Goal: Find specific page/section: Find specific page/section

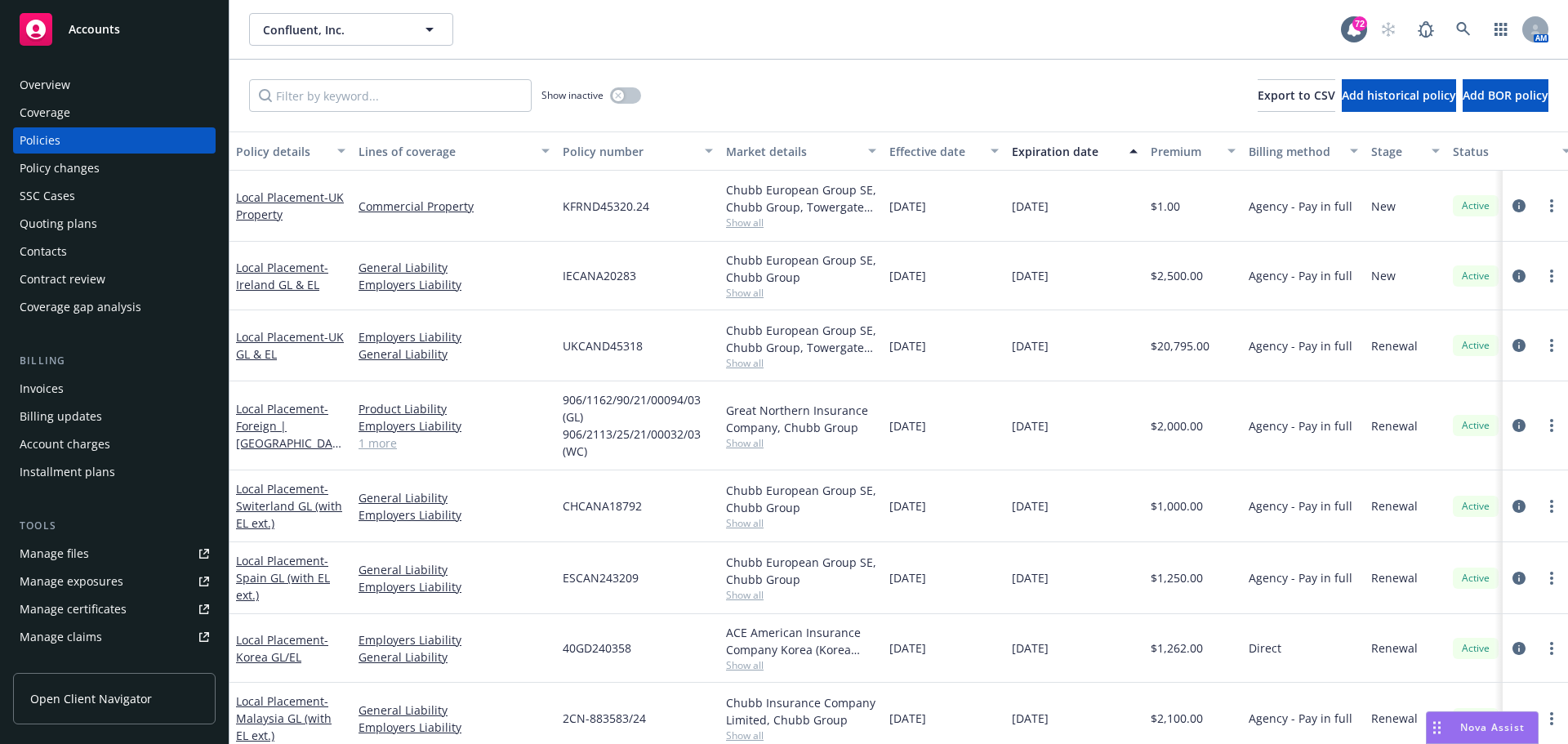
click at [379, 90] on input "Filter by keyword..." at bounding box center [390, 95] width 283 height 33
click at [365, 24] on span "Confluent, Inc." at bounding box center [334, 30] width 142 height 17
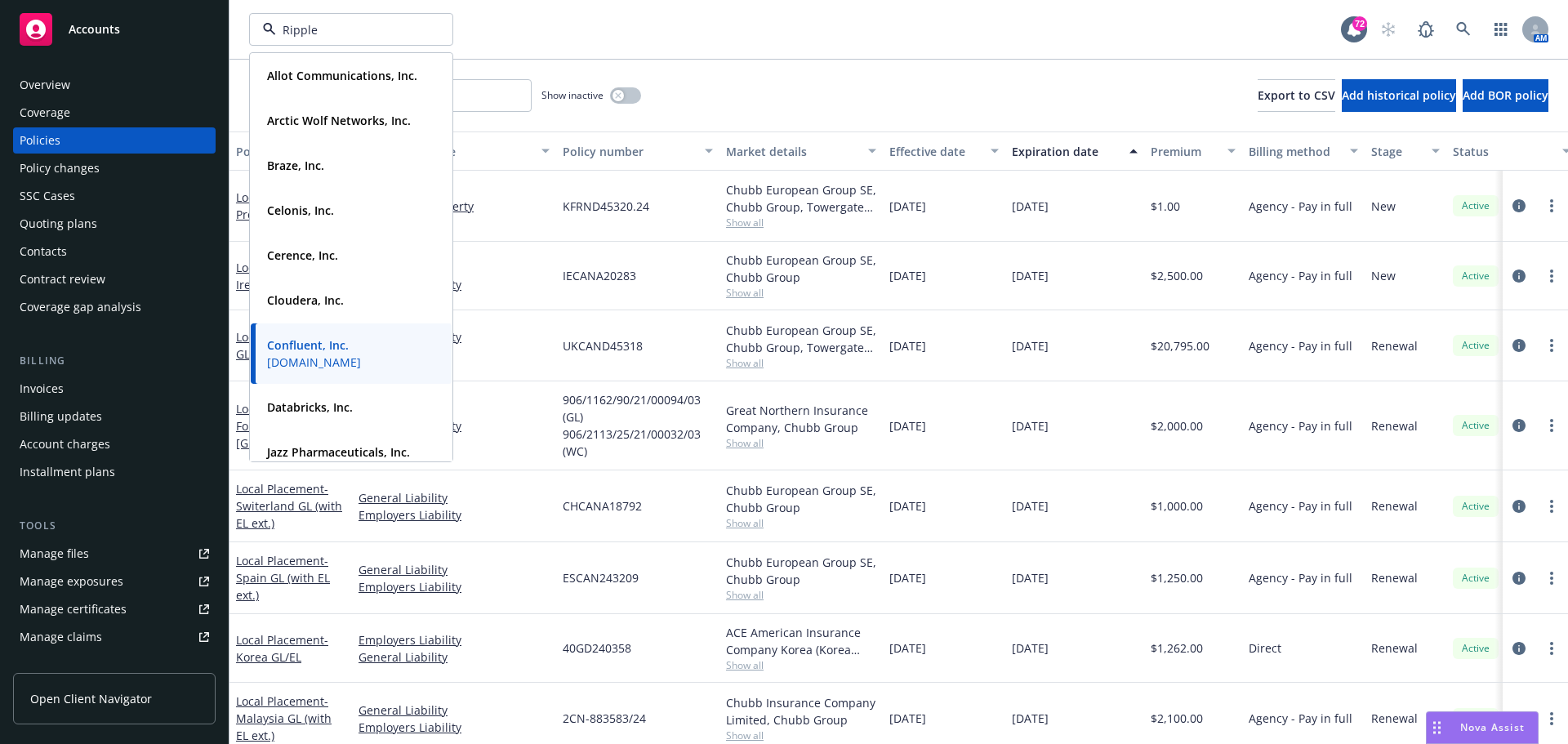
type input "Ripple"
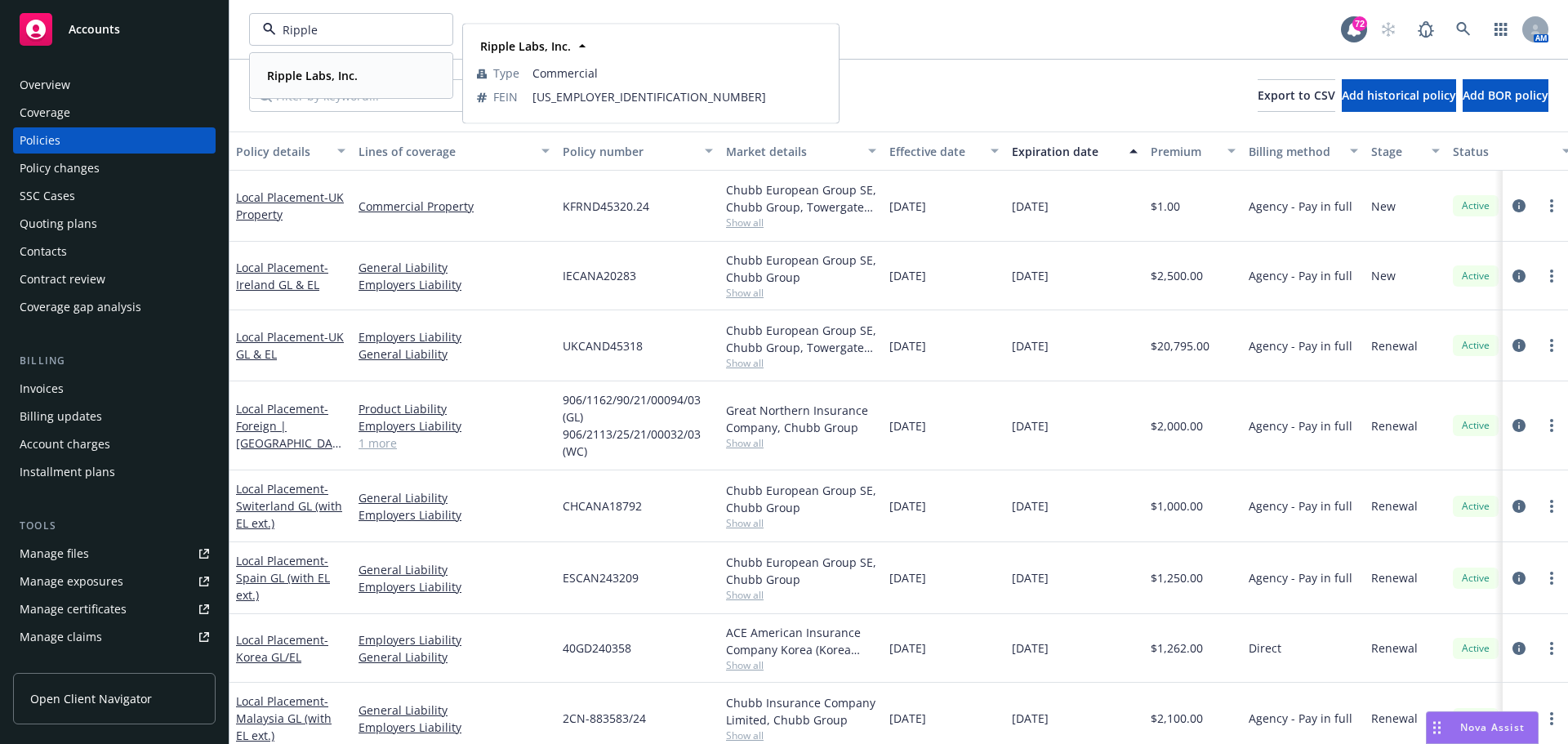
click at [348, 69] on strong "Ripple Labs, Inc." at bounding box center [312, 75] width 91 height 15
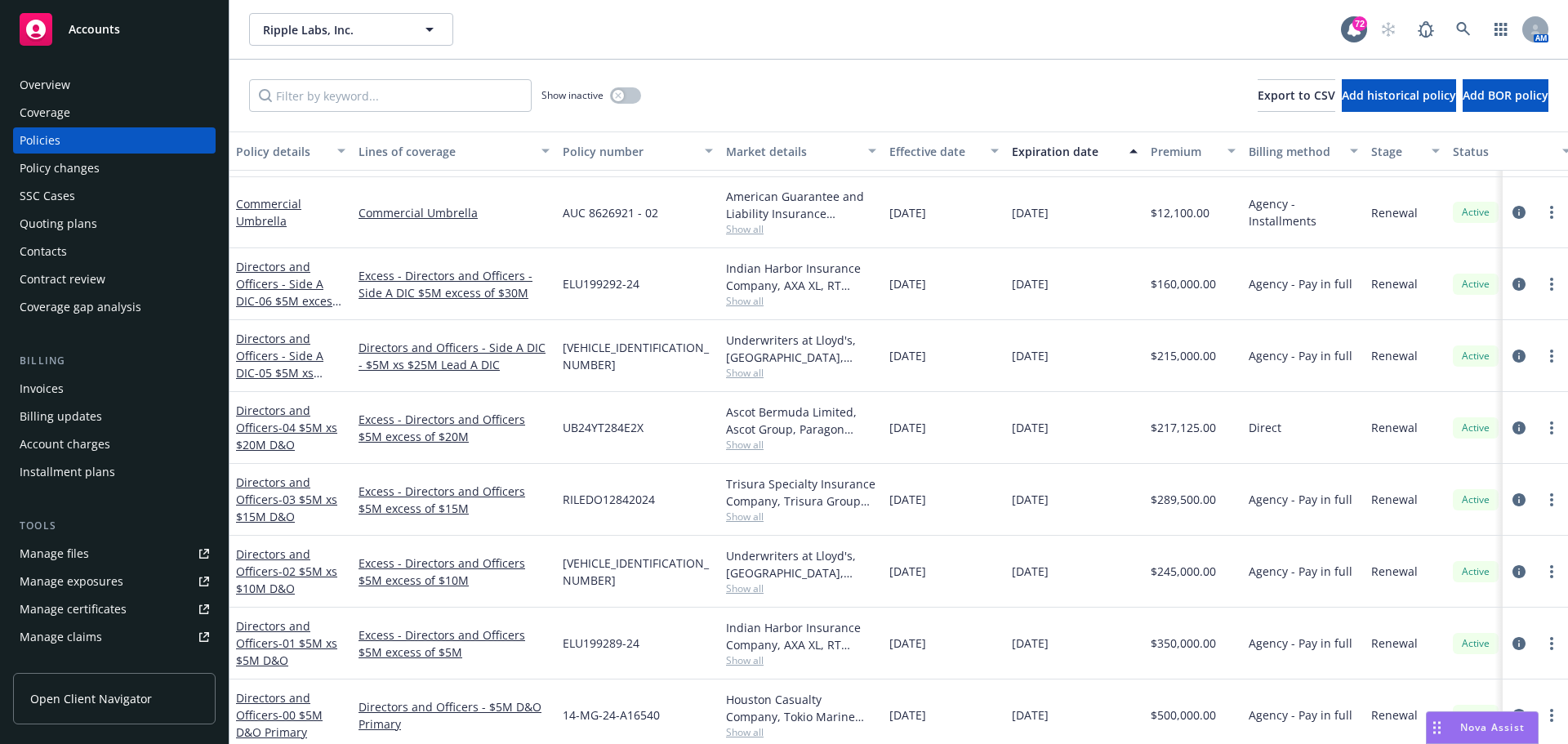
scroll to position [154, 0]
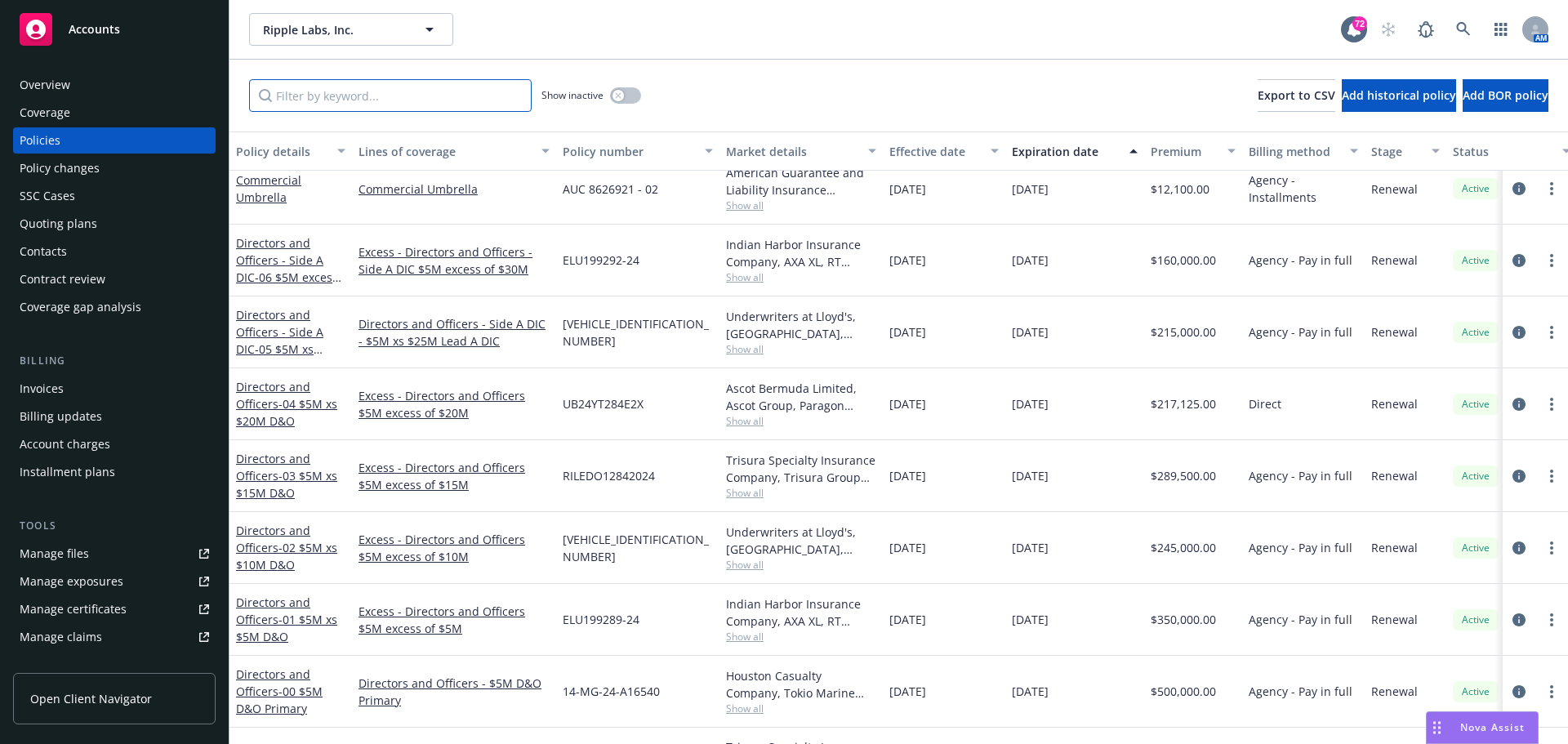
click at [344, 99] on input "Filter by keyword..." at bounding box center [390, 95] width 283 height 33
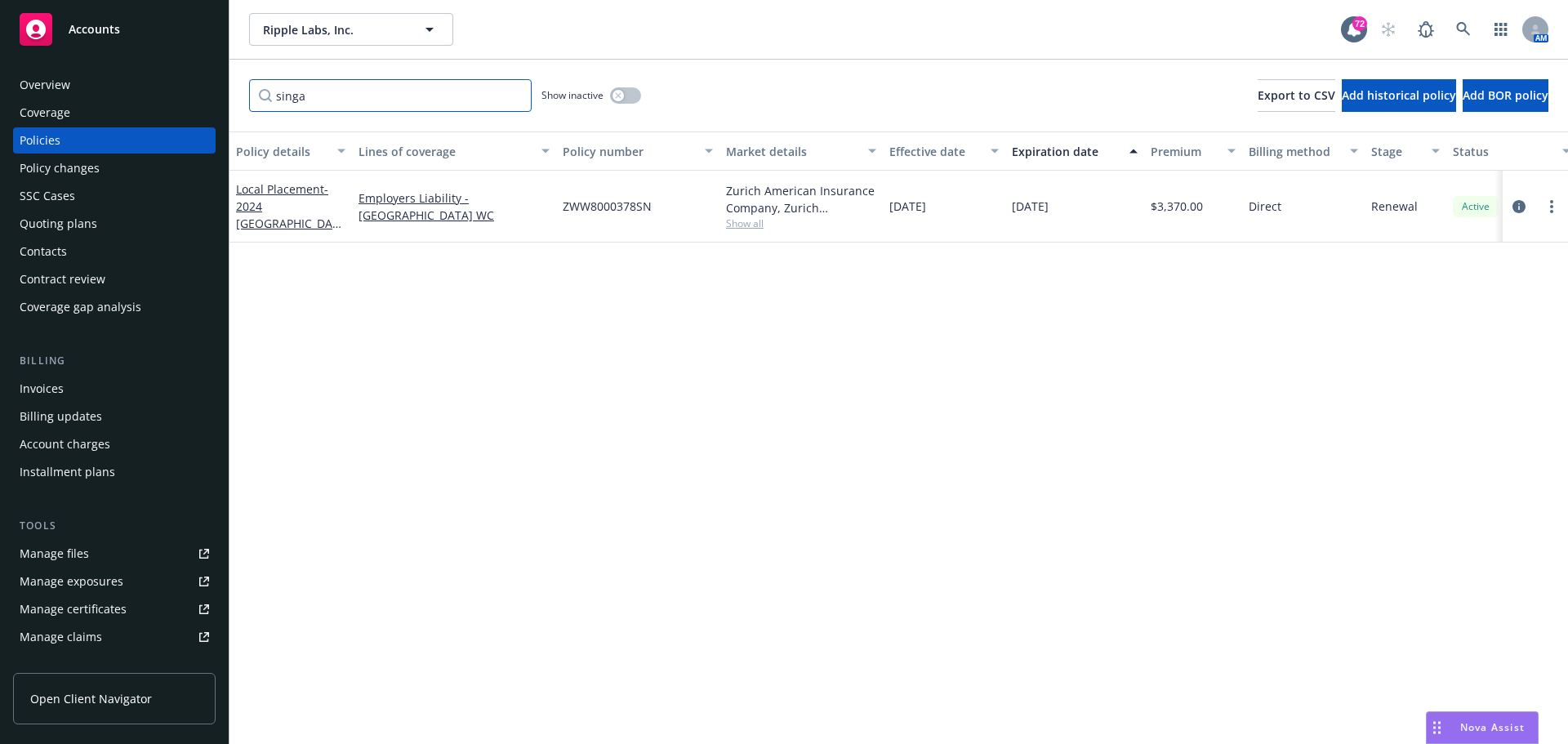
scroll to position [0, 0]
type input "singapore"
click at [295, 212] on span "- 2024 Singapore WC" at bounding box center [288, 214] width 105 height 66
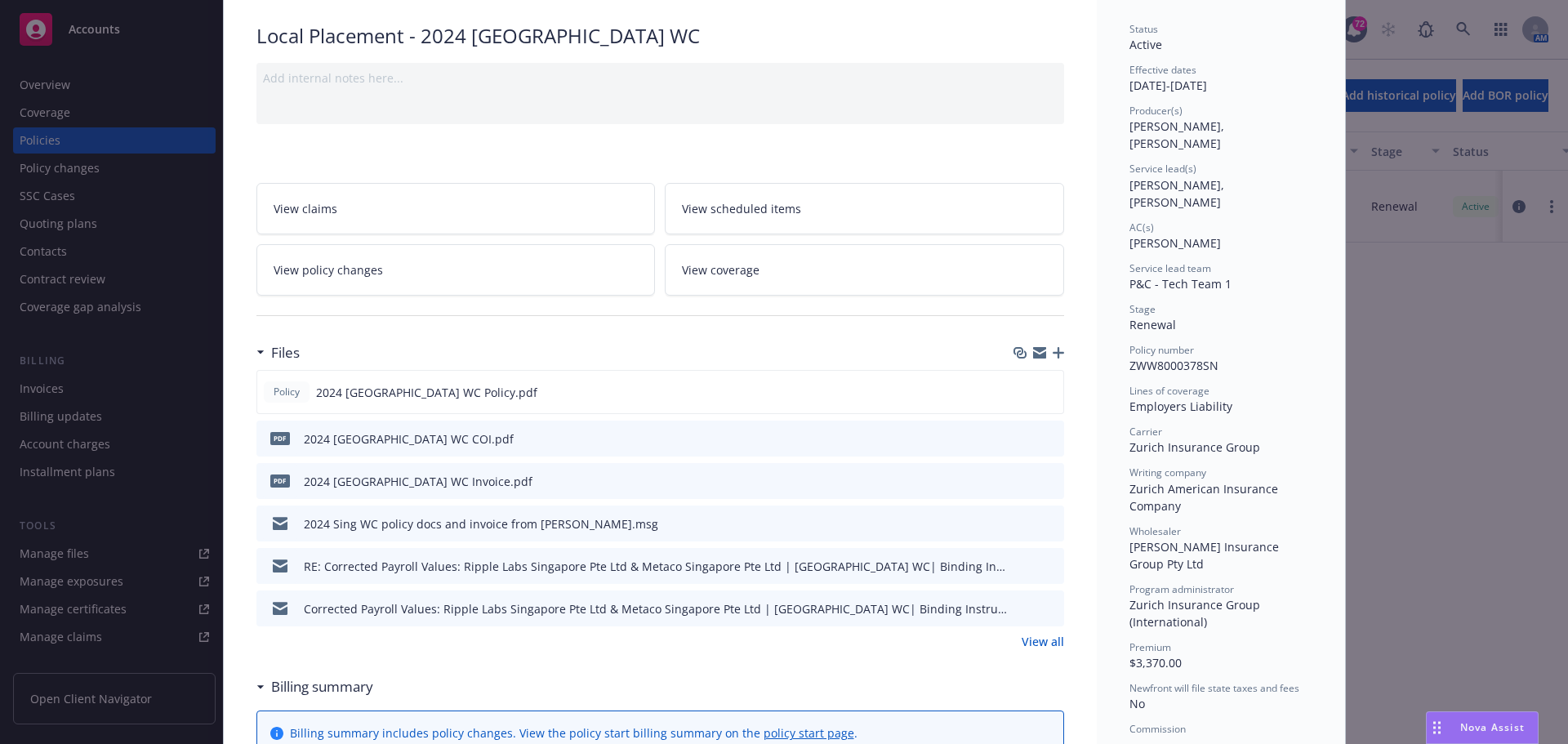
scroll to position [245, 0]
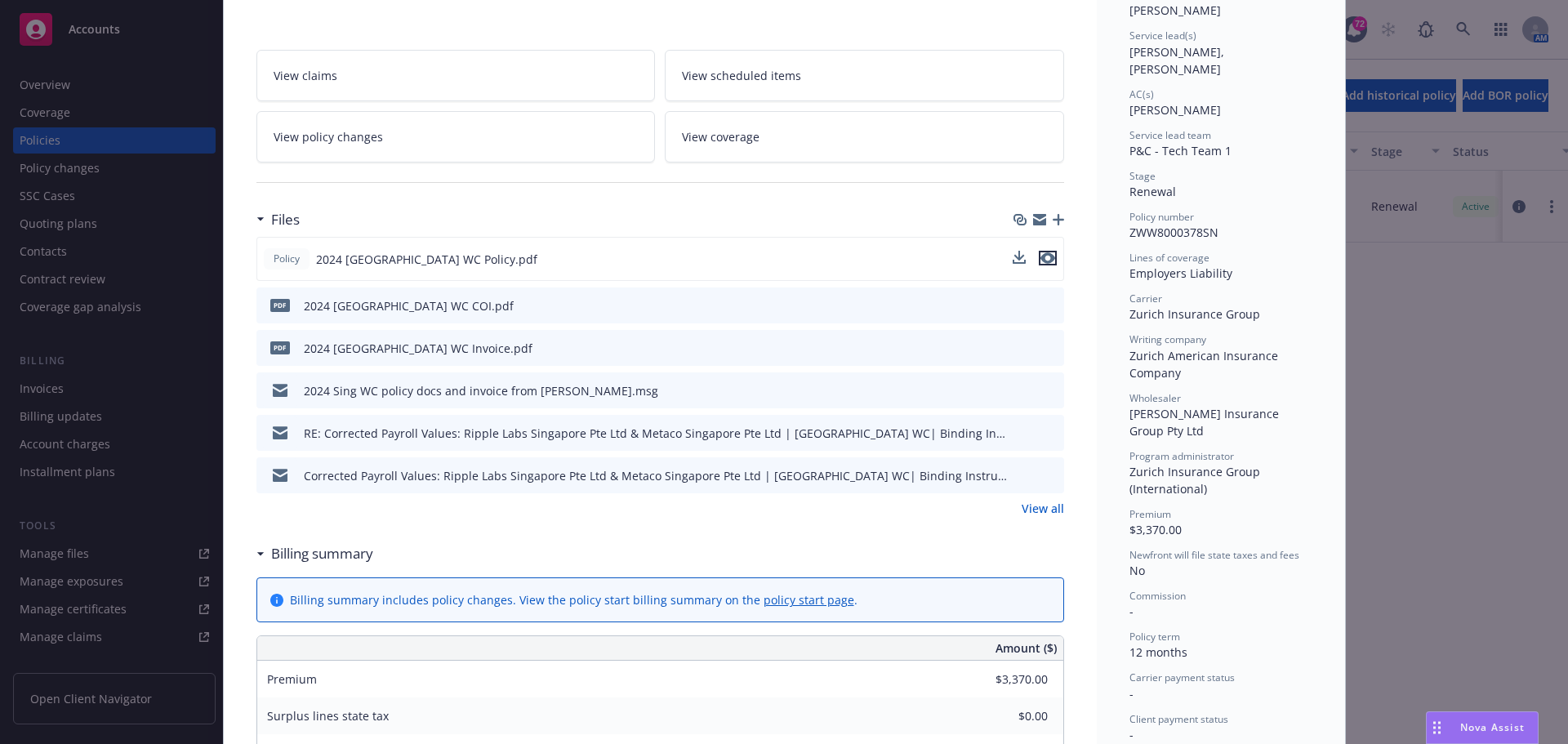
click at [1041, 257] on icon "preview file" at bounding box center [1047, 258] width 14 height 12
click at [1041, 348] on icon "preview file" at bounding box center [1048, 347] width 14 height 12
